Goal: Information Seeking & Learning: Learn about a topic

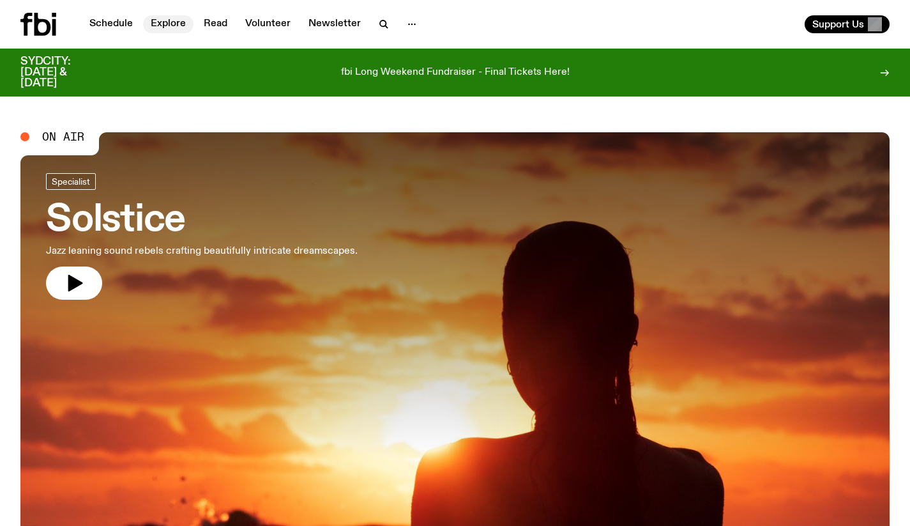
click at [172, 25] on link "Explore" at bounding box center [168, 24] width 50 height 18
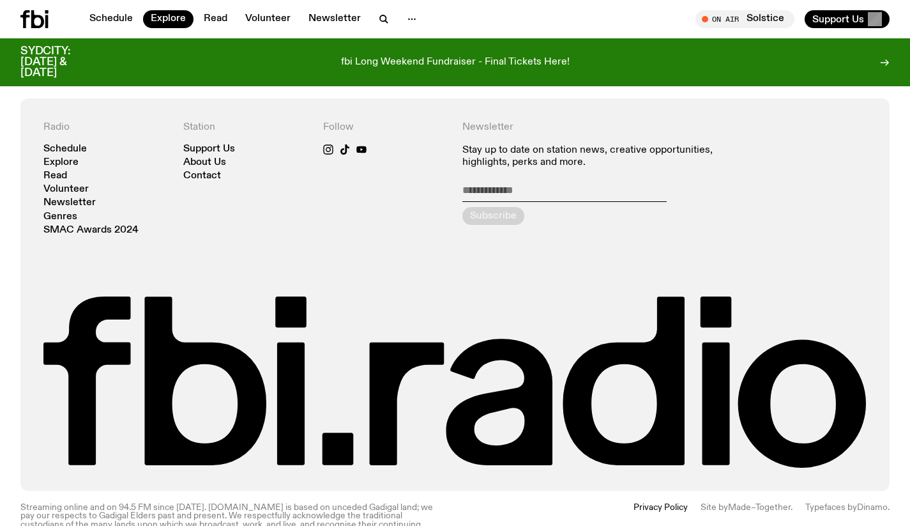
scroll to position [2361, 0]
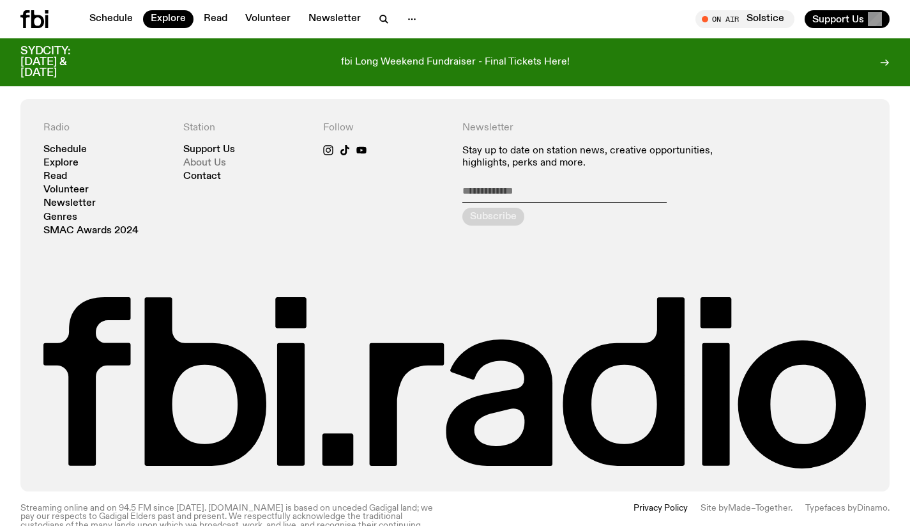
click at [204, 158] on link "About Us" at bounding box center [204, 163] width 43 height 10
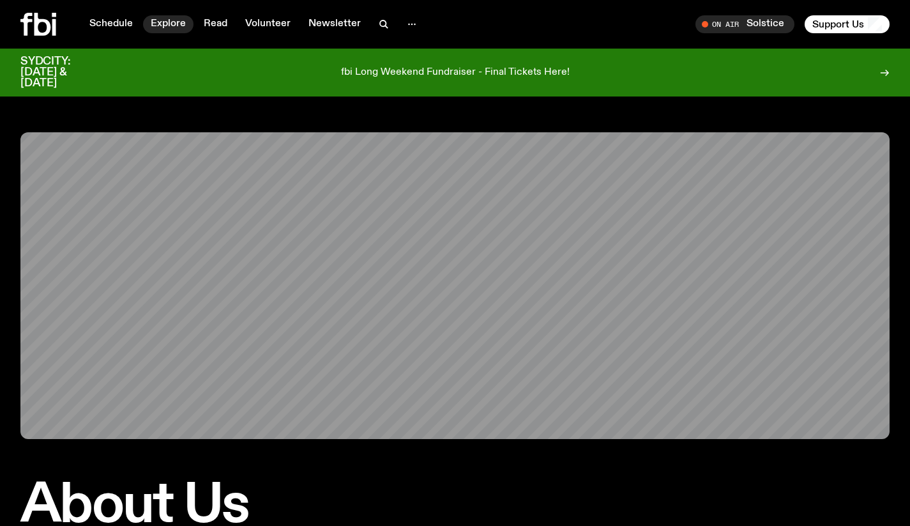
click at [172, 24] on link "Explore" at bounding box center [168, 24] width 50 height 18
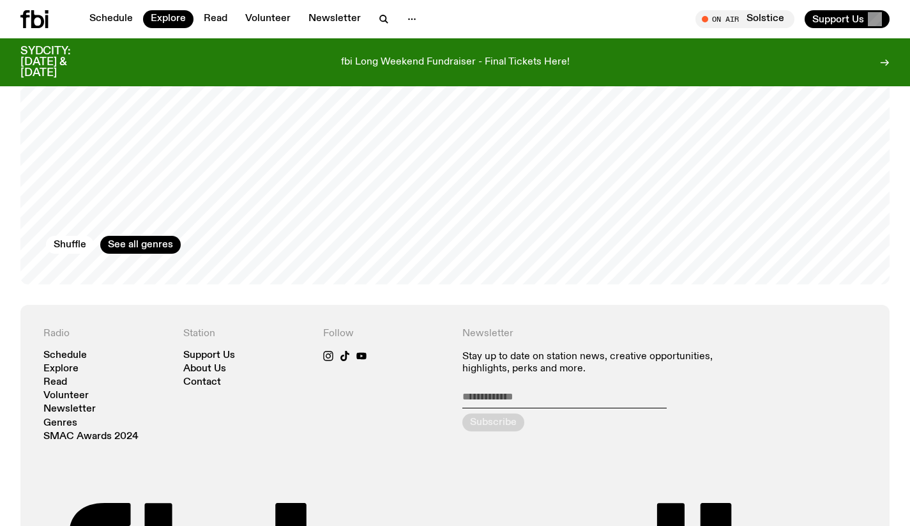
scroll to position [2156, 0]
click at [208, 377] on link "Contact" at bounding box center [202, 382] width 38 height 10
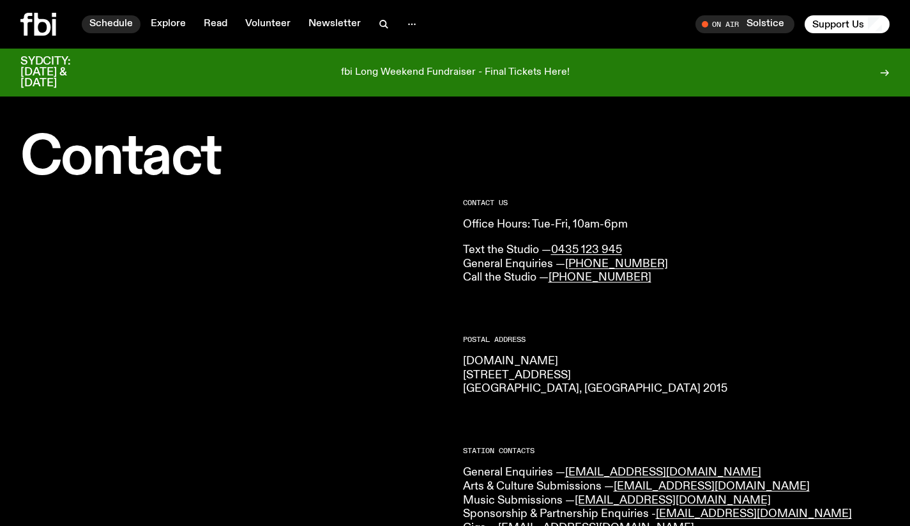
click at [118, 23] on link "Schedule" at bounding box center [111, 24] width 59 height 18
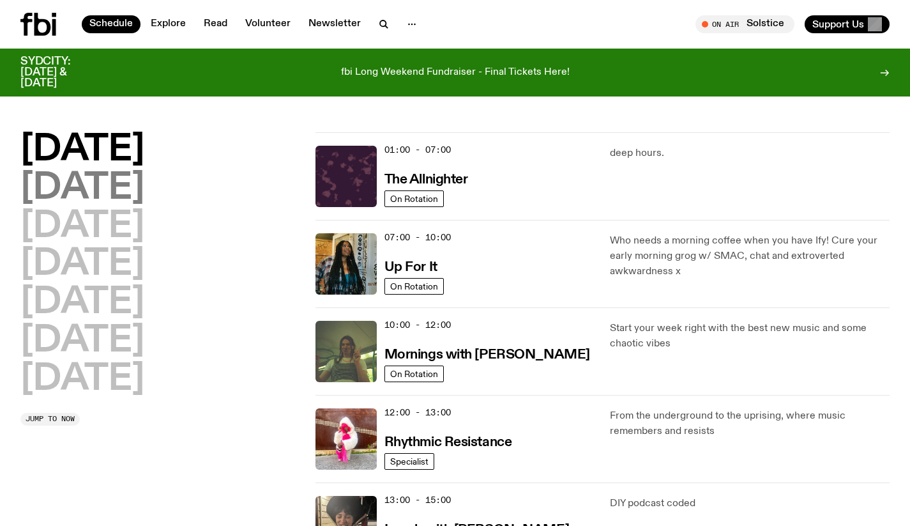
click at [144, 193] on h2 "[DATE]" at bounding box center [82, 188] width 124 height 36
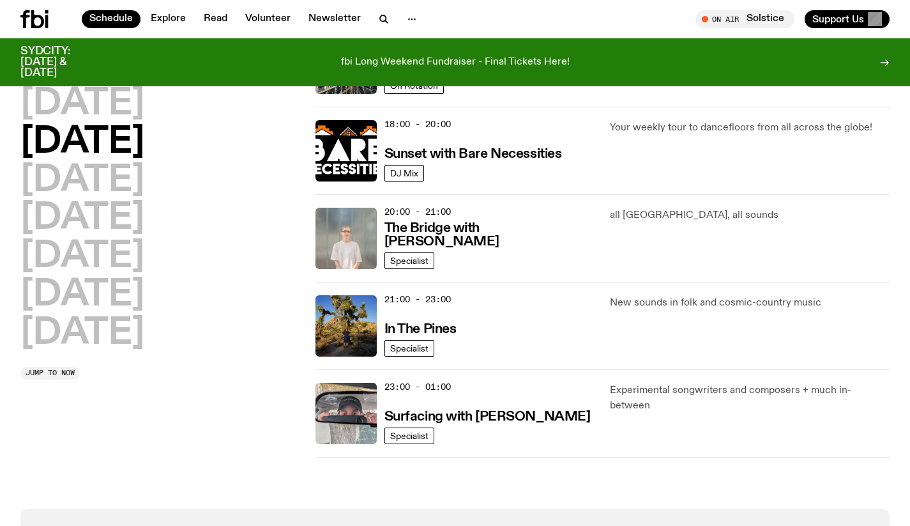
scroll to position [540, 0]
click at [453, 332] on h3 "In The Pines" at bounding box center [420, 329] width 72 height 13
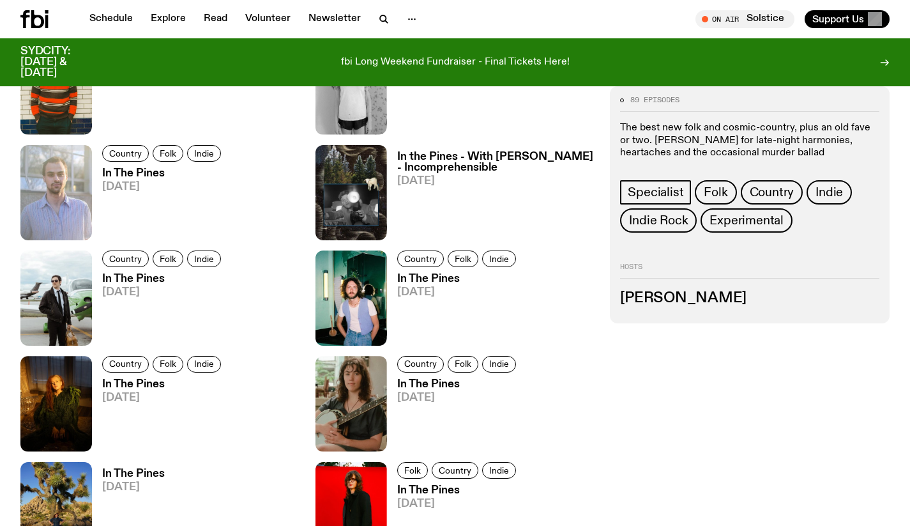
scroll to position [904, 0]
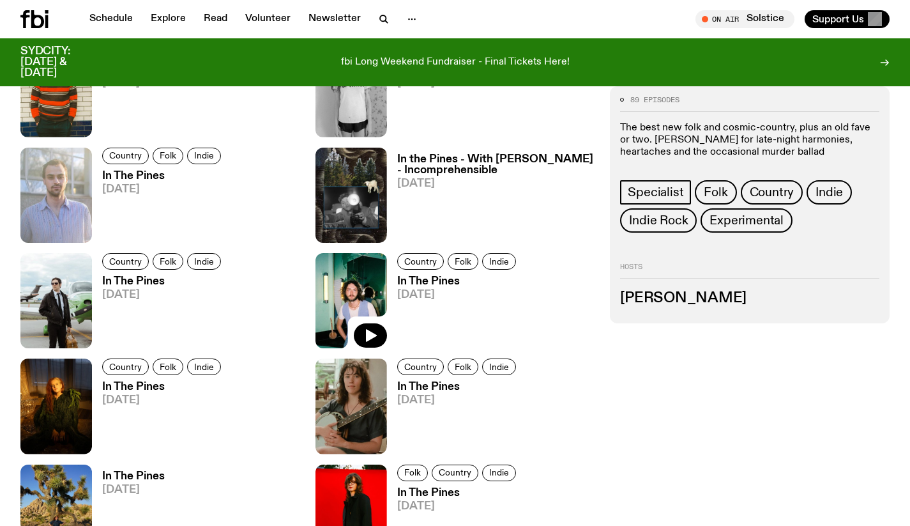
click at [367, 281] on img at bounding box center [351, 300] width 72 height 95
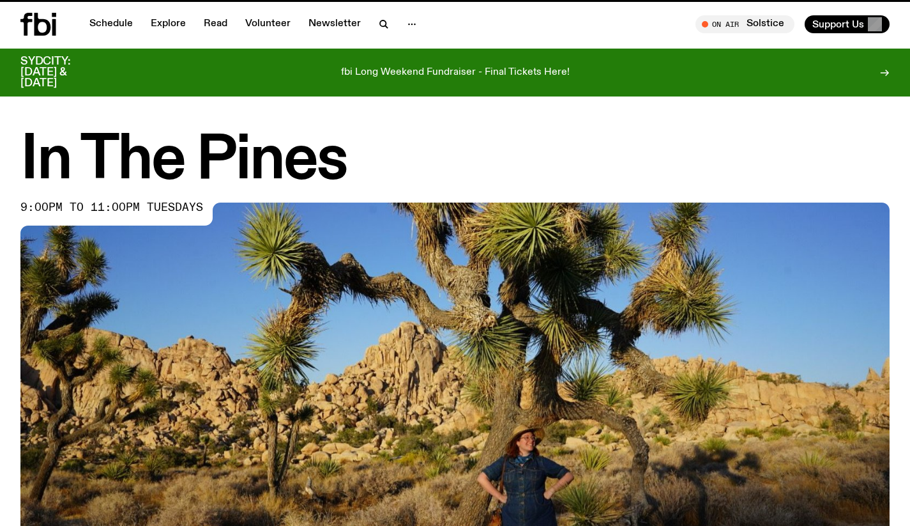
scroll to position [904, 0]
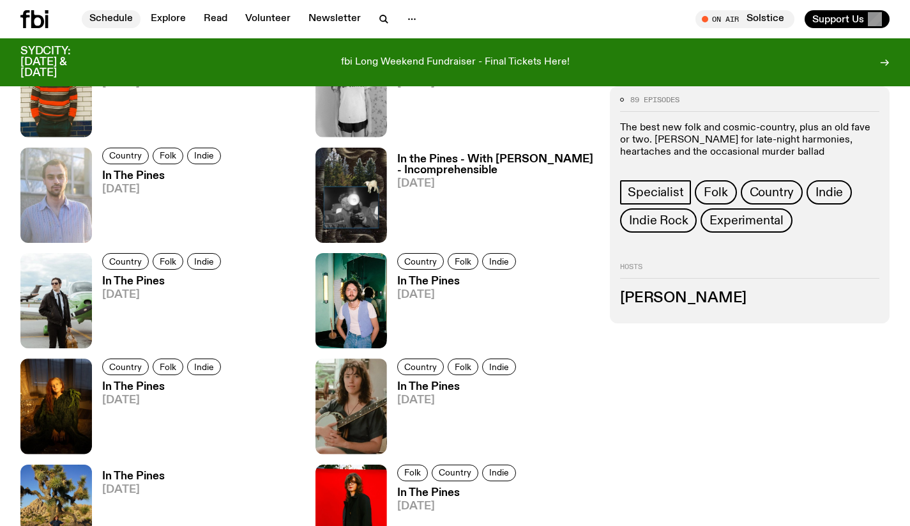
click at [110, 17] on link "Schedule" at bounding box center [111, 19] width 59 height 18
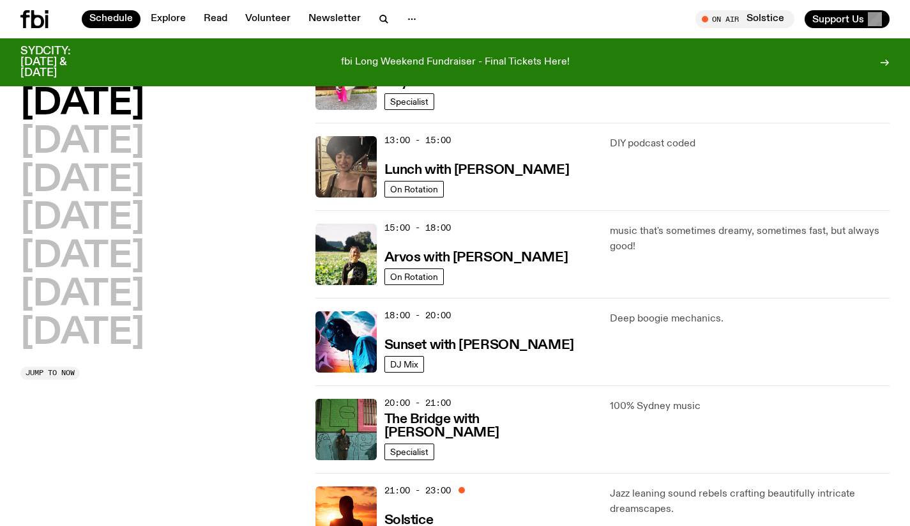
scroll to position [342, 0]
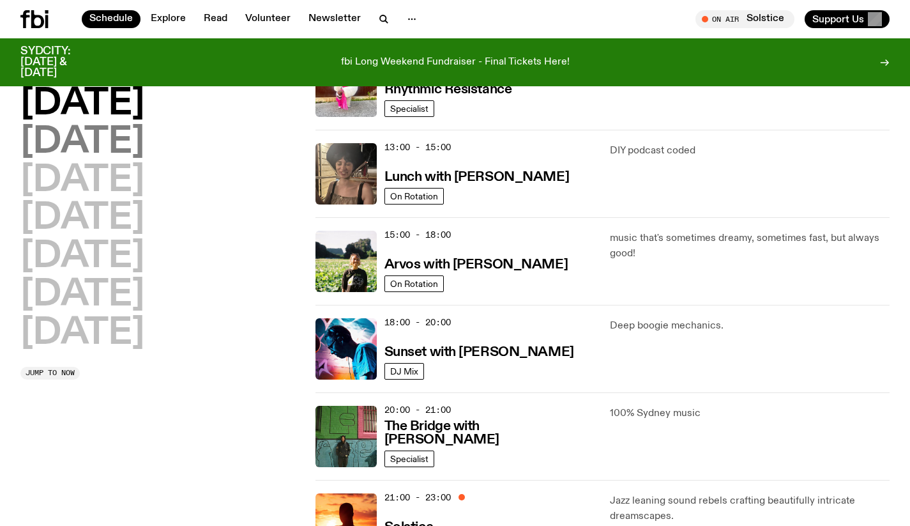
click at [132, 135] on h2 "[DATE]" at bounding box center [82, 143] width 124 height 36
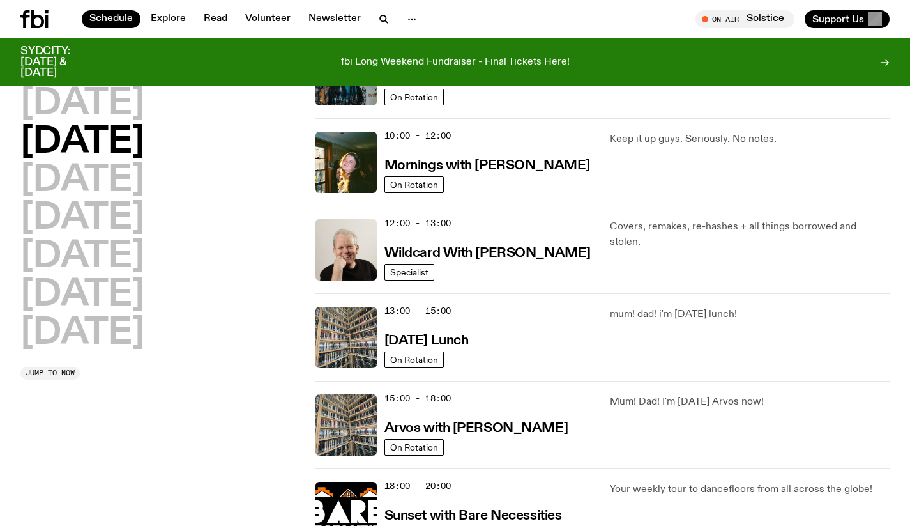
scroll to position [186, 0]
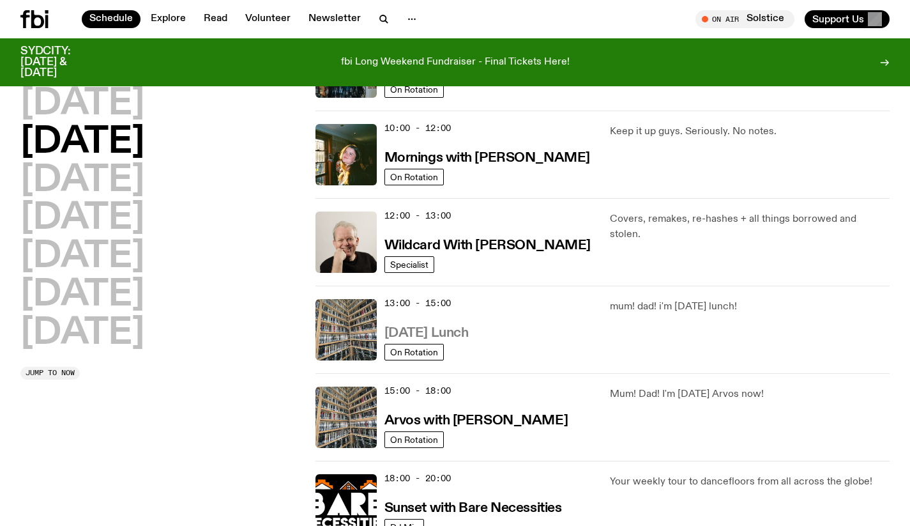
click at [467, 338] on h3 "[DATE] Lunch" at bounding box center [426, 332] width 84 height 13
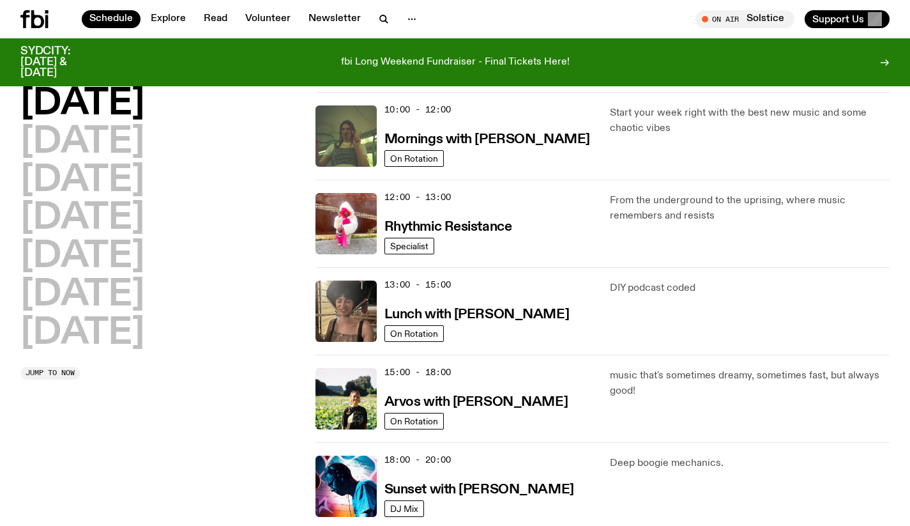
scroll to position [206, 0]
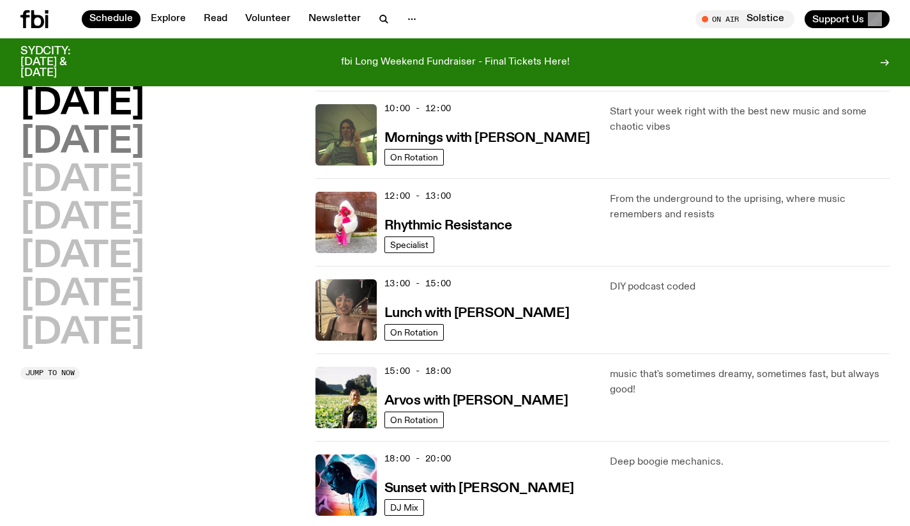
click at [140, 147] on h2 "[DATE]" at bounding box center [82, 143] width 124 height 36
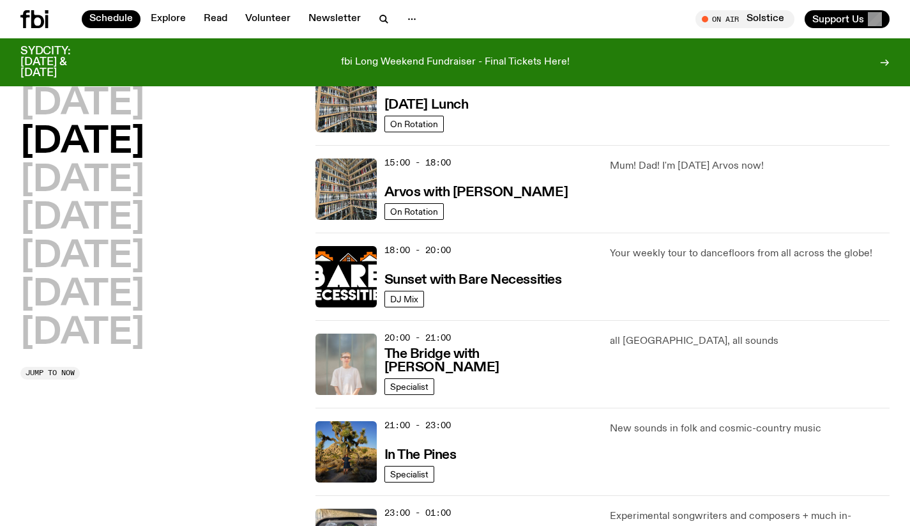
scroll to position [418, 0]
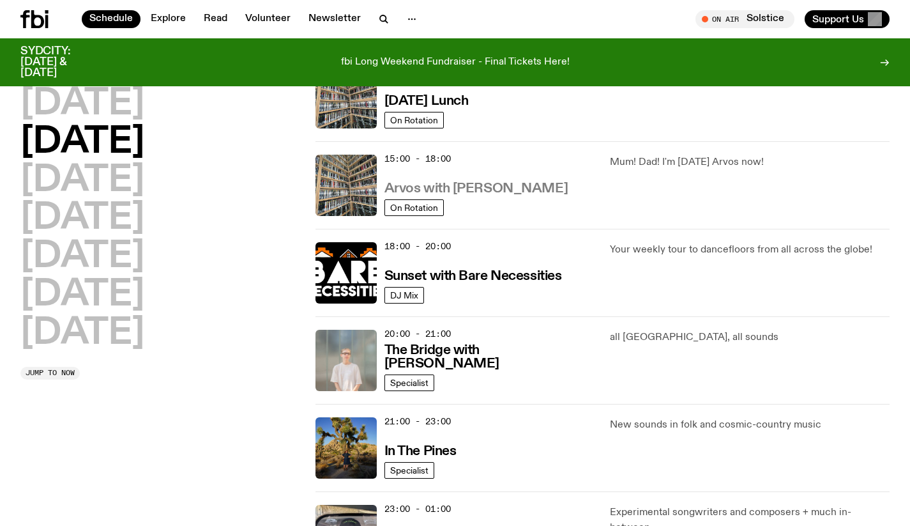
click at [504, 190] on h3 "Arvos with [PERSON_NAME]" at bounding box center [475, 188] width 183 height 13
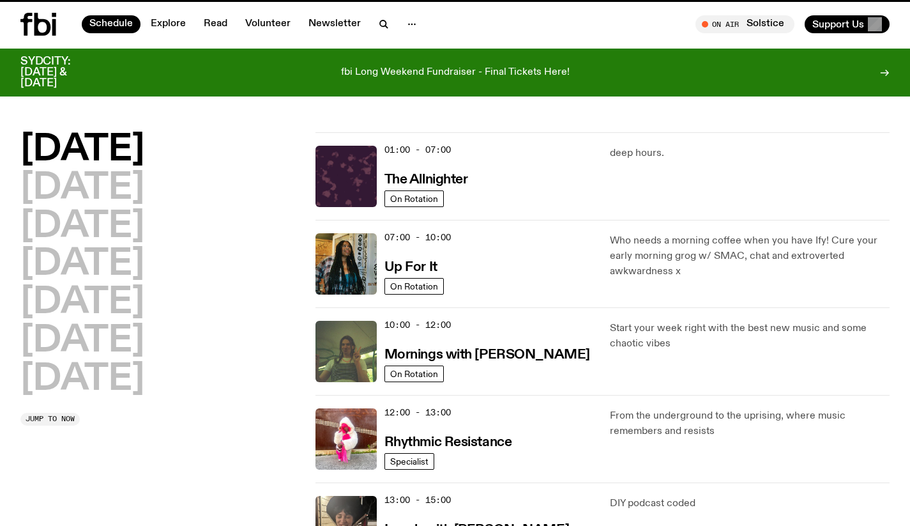
scroll to position [418, 0]
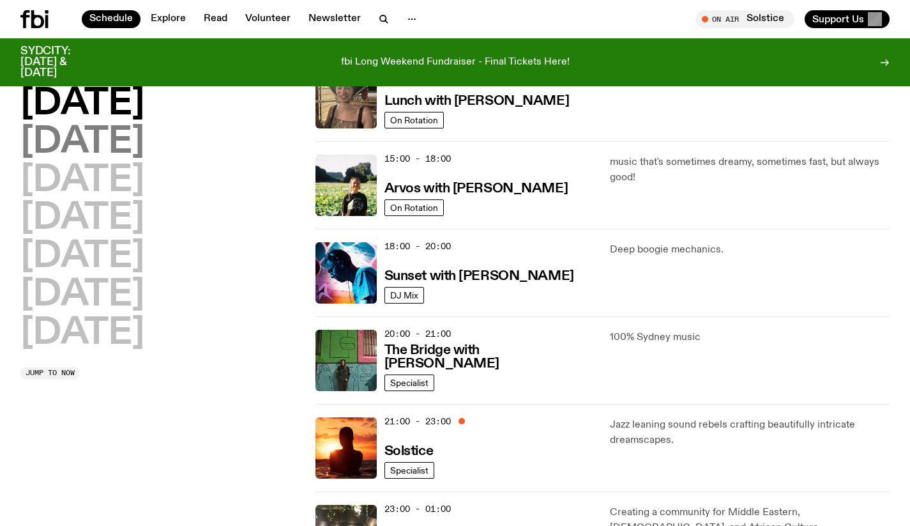
click at [137, 151] on h2 "[DATE]" at bounding box center [82, 143] width 124 height 36
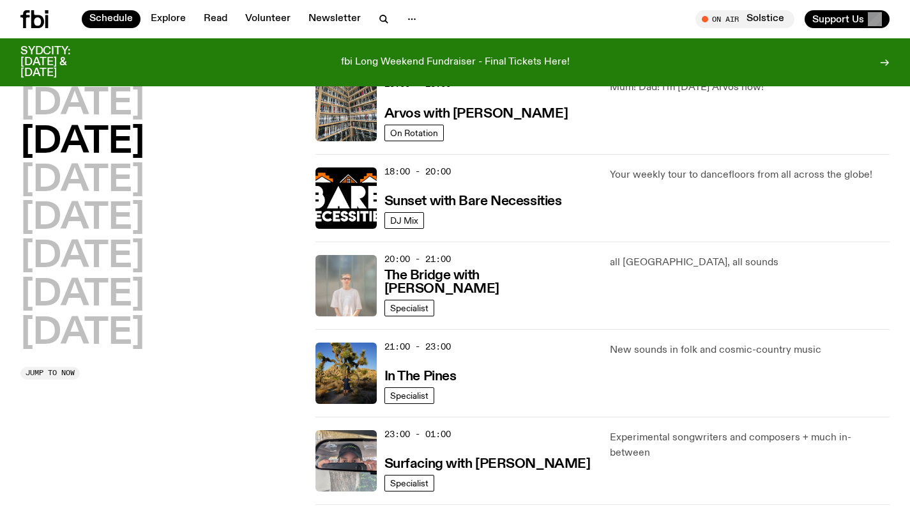
scroll to position [495, 0]
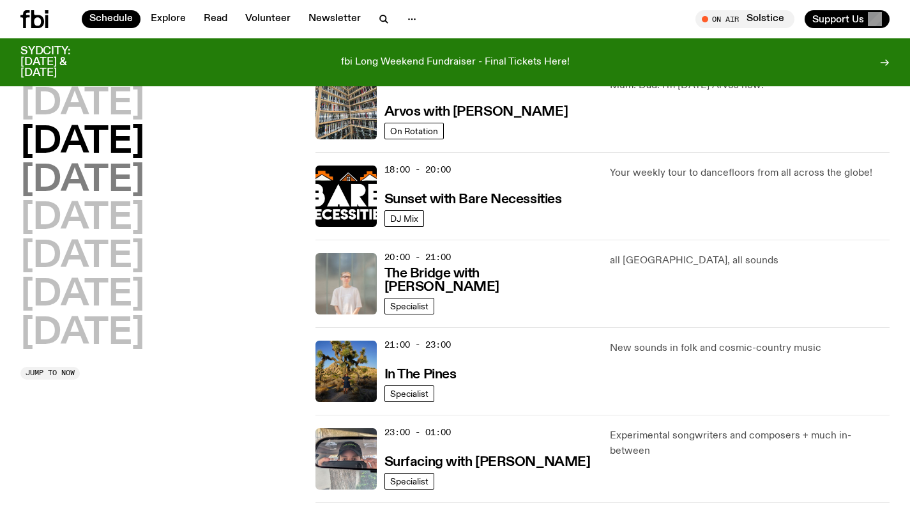
click at [144, 197] on h2 "[DATE]" at bounding box center [82, 181] width 124 height 36
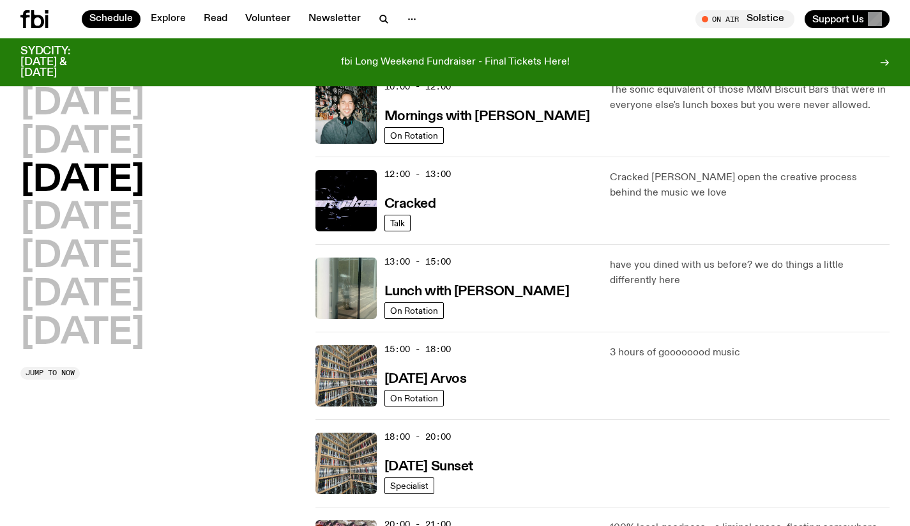
scroll to position [223, 0]
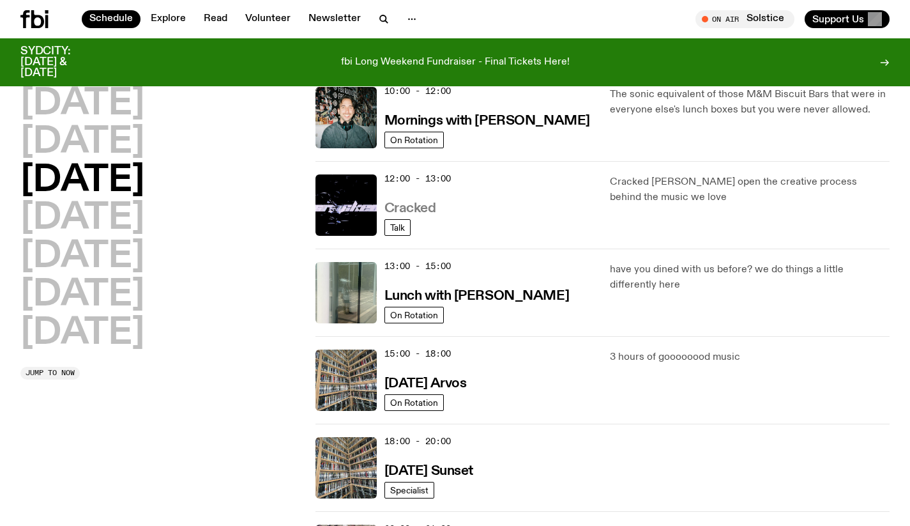
click at [430, 209] on h3 "Cracked" at bounding box center [410, 208] width 52 height 13
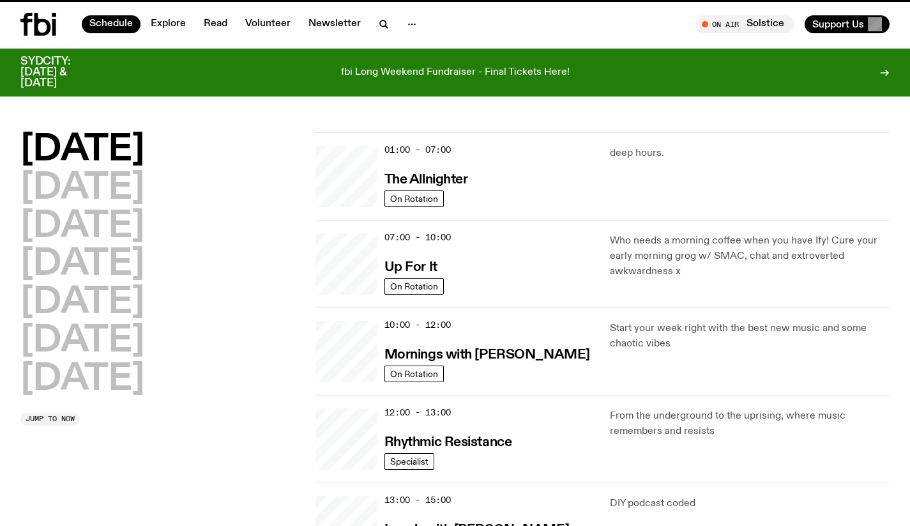
scroll to position [223, 0]
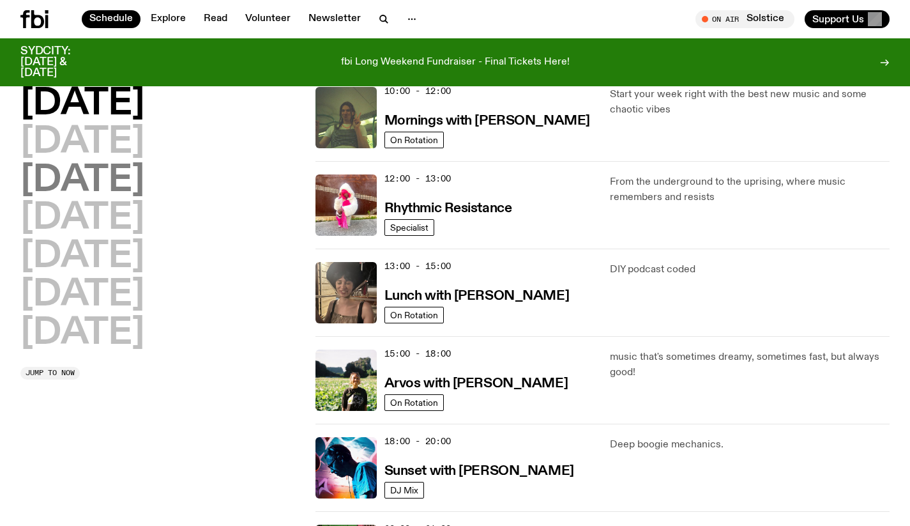
click at [144, 183] on h2 "[DATE]" at bounding box center [82, 181] width 124 height 36
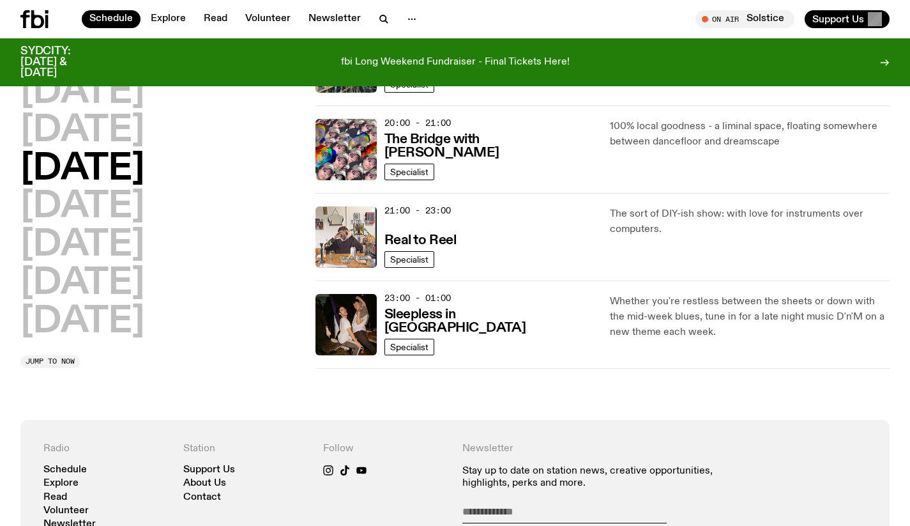
scroll to position [630, 0]
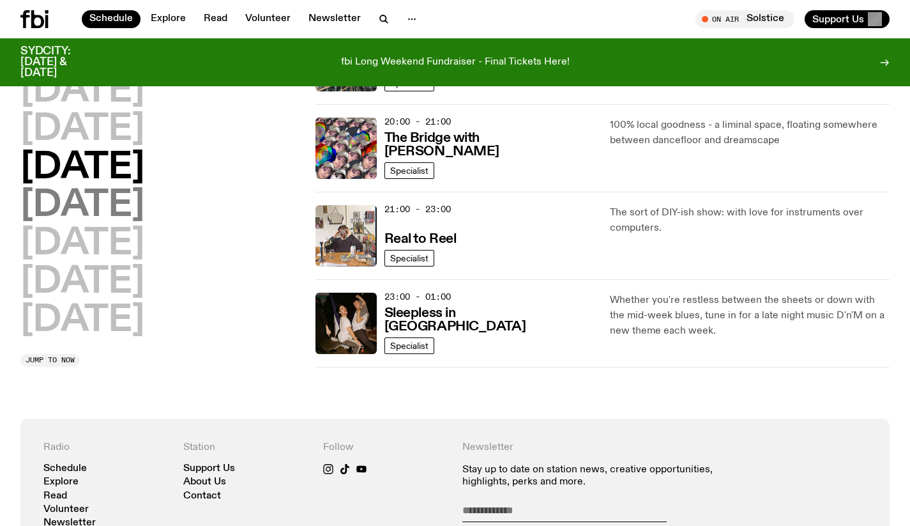
click at [144, 203] on h2 "[DATE]" at bounding box center [82, 206] width 124 height 36
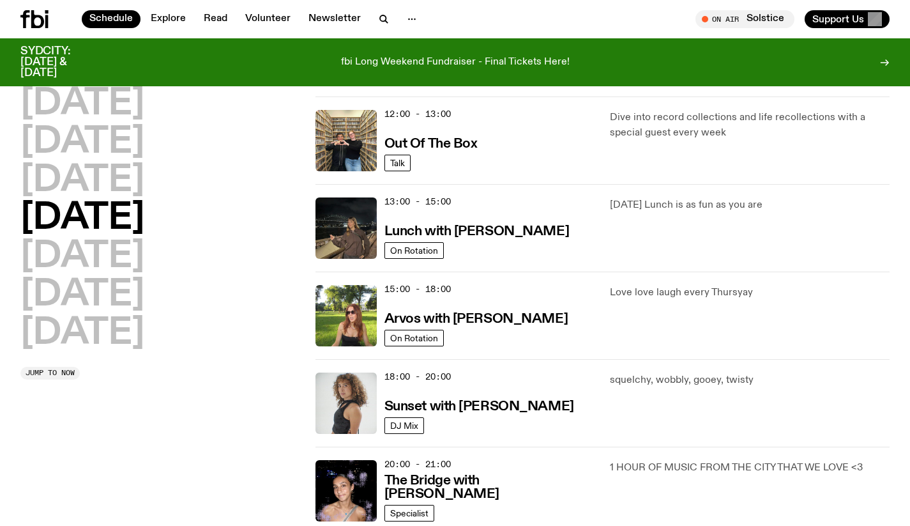
scroll to position [287, 0]
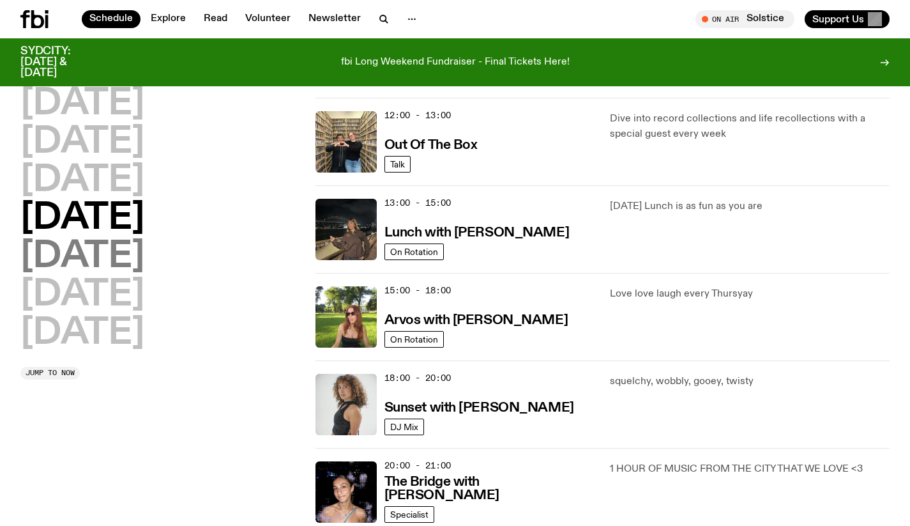
click at [98, 248] on h2 "[DATE]" at bounding box center [82, 257] width 124 height 36
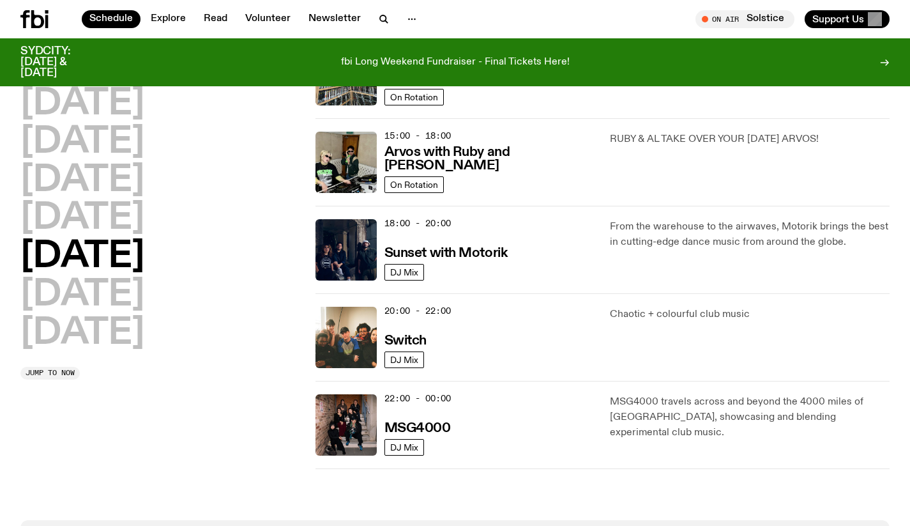
scroll to position [457, 0]
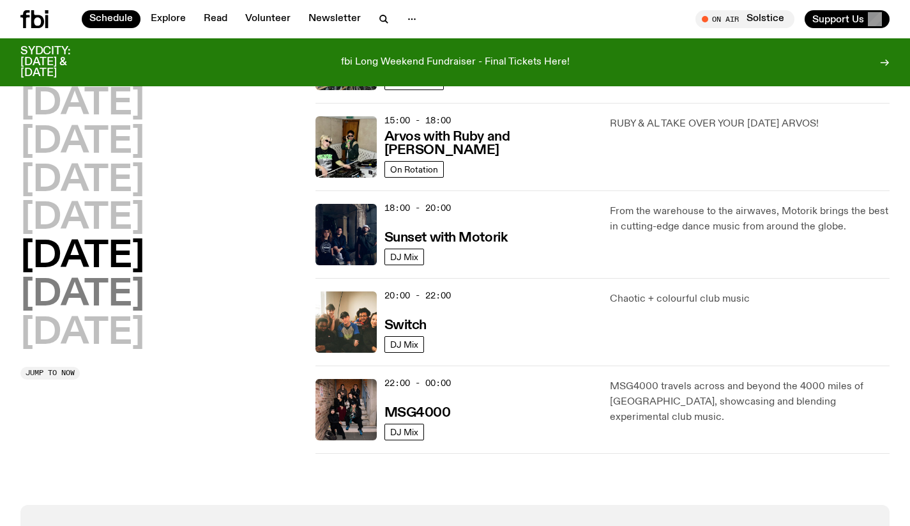
click at [142, 284] on h2 "[DATE]" at bounding box center [82, 295] width 124 height 36
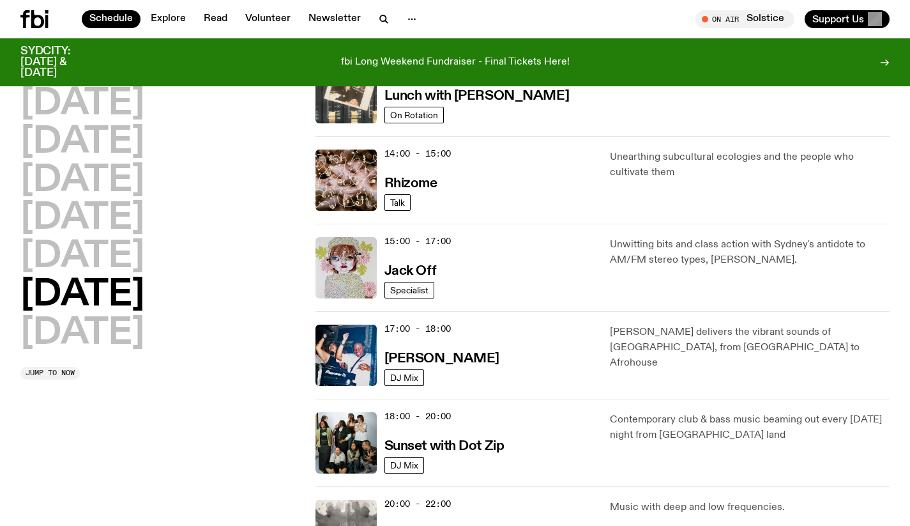
scroll to position [508, 0]
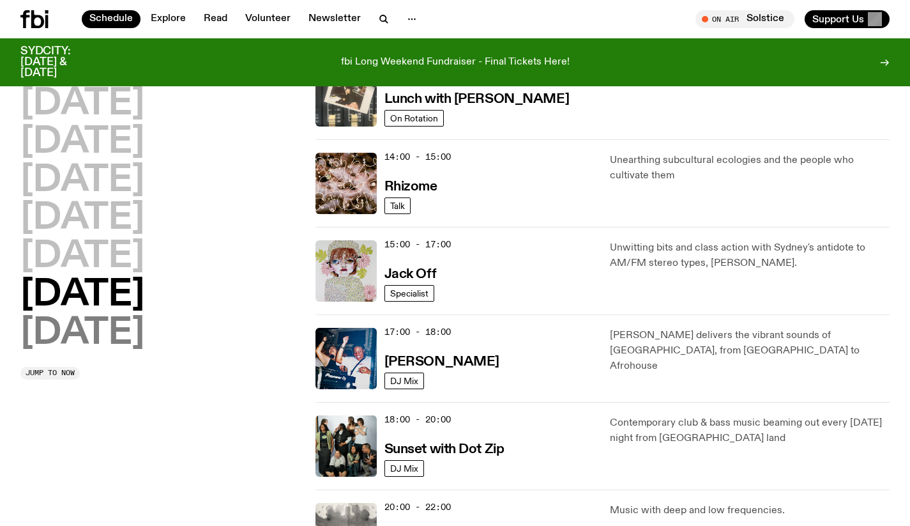
click at [131, 328] on h2 "[DATE]" at bounding box center [82, 333] width 124 height 36
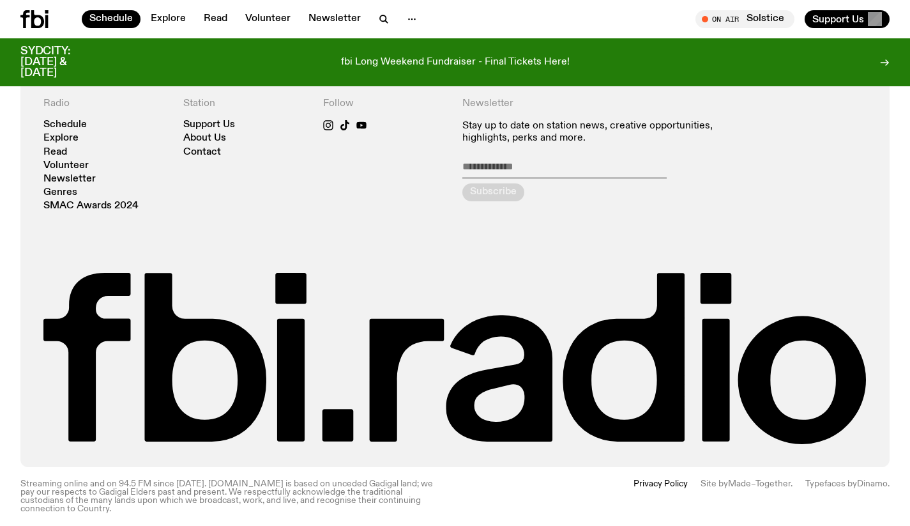
scroll to position [1234, 0]
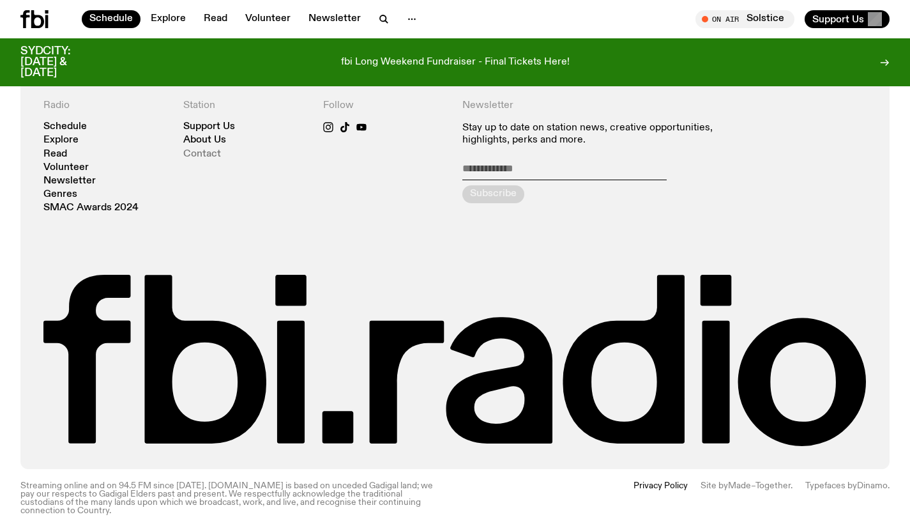
click at [204, 153] on link "Contact" at bounding box center [202, 154] width 38 height 10
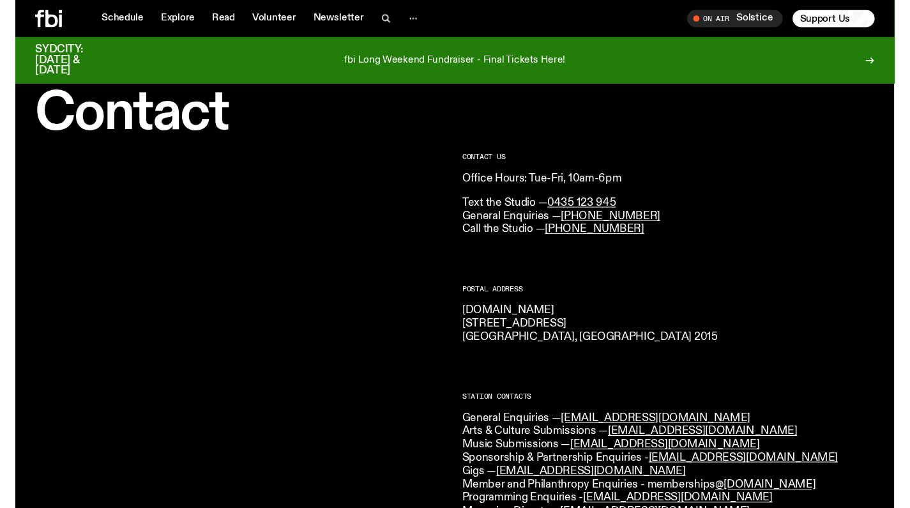
scroll to position [44, 0]
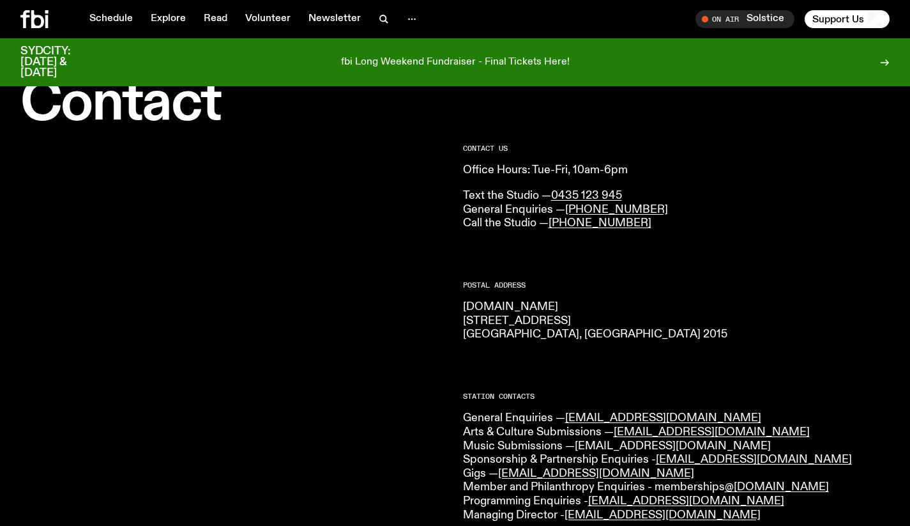
click at [624, 441] on link "[EMAIL_ADDRESS][DOMAIN_NAME]" at bounding box center [673, 445] width 196 height 11
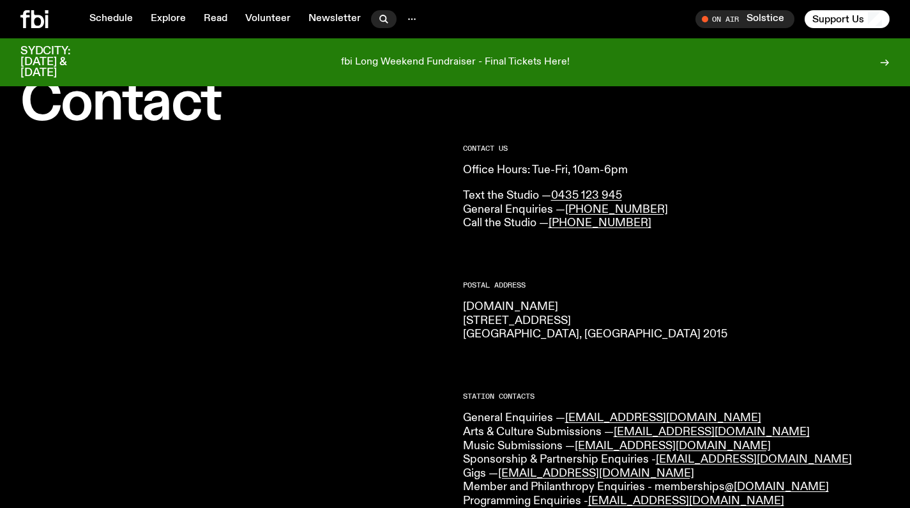
click at [379, 19] on icon "button" at bounding box center [383, 18] width 15 height 15
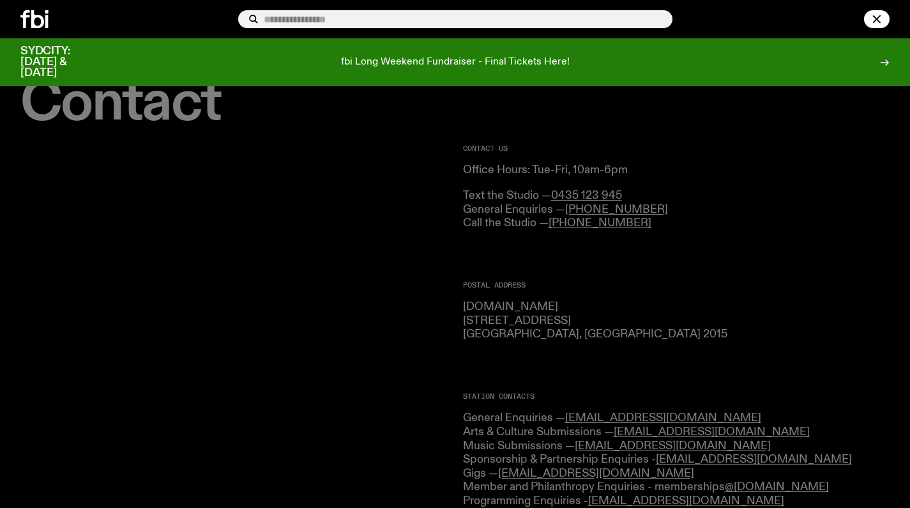
click at [379, 19] on input "text" at bounding box center [463, 19] width 398 height 11
type input "**********"
